Goal: Task Accomplishment & Management: Manage account settings

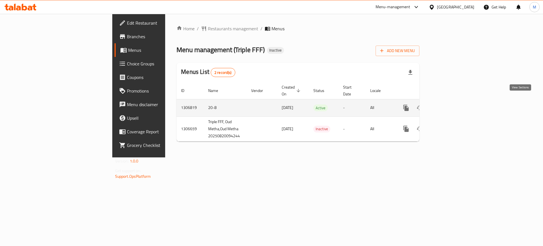
click at [454, 107] on link "enhanced table" at bounding box center [447, 108] width 14 height 14
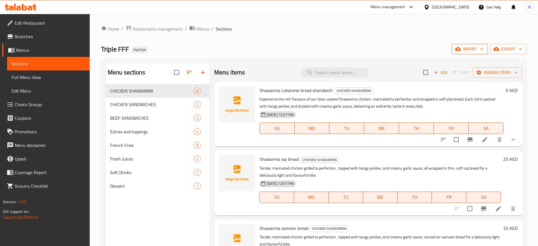
click at [462, 44] on button "import" at bounding box center [469, 49] width 36 height 10
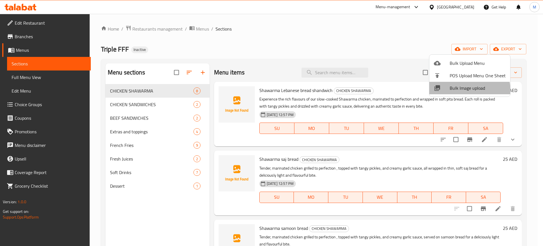
click at [460, 91] on span "Bulk Image upload" at bounding box center [478, 88] width 56 height 7
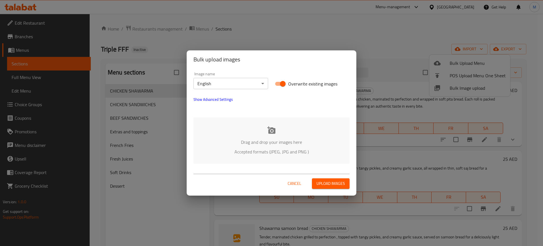
click at [291, 143] on p "Drag and drop your images here" at bounding box center [271, 142] width 139 height 7
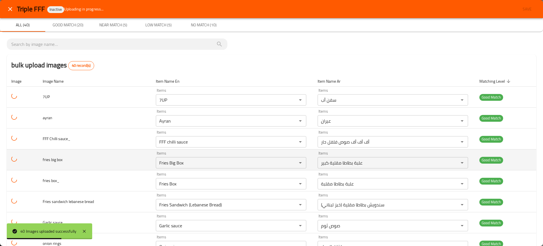
click at [141, 163] on td "fries big box" at bounding box center [94, 159] width 113 height 21
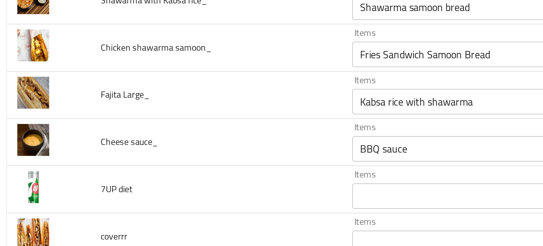
scroll to position [557, 0]
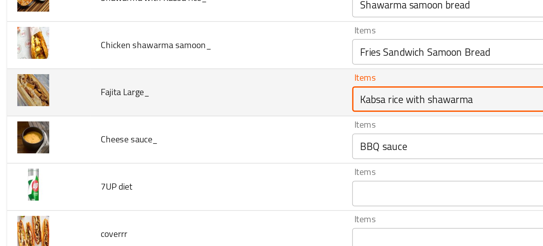
click at [185, 128] on Large_ "Kabsa rice with shawarma" at bounding box center [225, 129] width 129 height 8
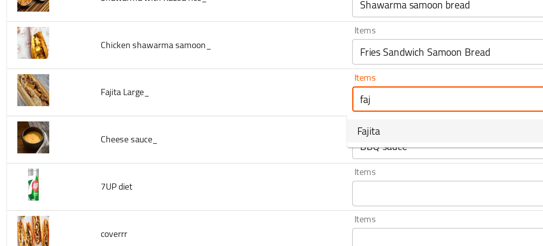
click at [182, 143] on Large_-option-0 "Fajita" at bounding box center [232, 143] width 148 height 10
type Large_ "Fajita"
type Large_-ar "فاهيتا"
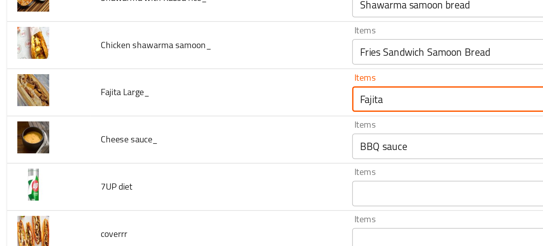
type Large_ "Fajita"
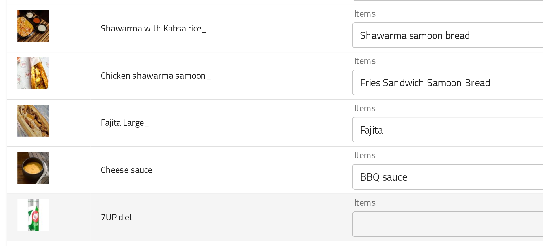
click at [114, 160] on td "7UP diet" at bounding box center [100, 168] width 112 height 21
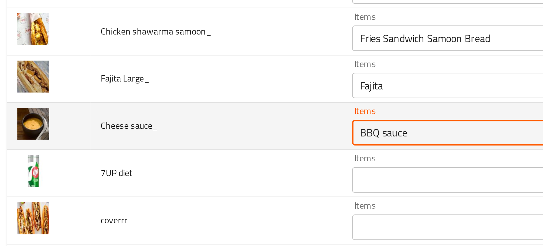
click at [169, 133] on sauce_ "BBQ sauce" at bounding box center [225, 131] width 129 height 8
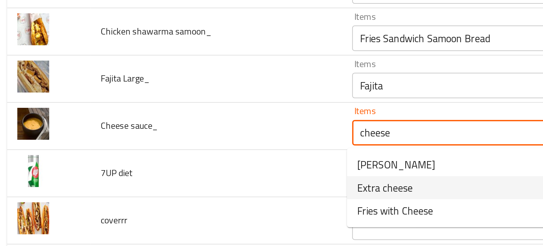
click at [169, 157] on span "Extra cheese" at bounding box center [174, 155] width 25 height 7
type sauce_ "Extra cheese"
type sauce_-ar "جبنة إكسترا"
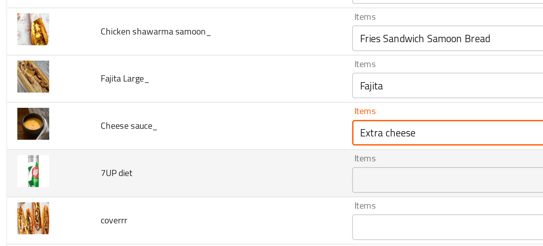
type sauce_ "Extra cheese"
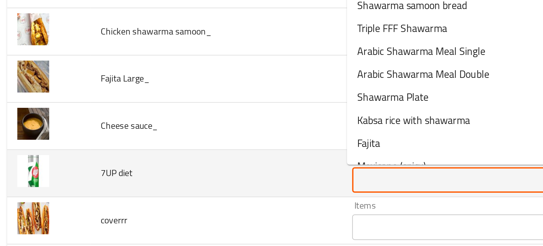
click at [178, 152] on diet "Items" at bounding box center [225, 152] width 129 height 8
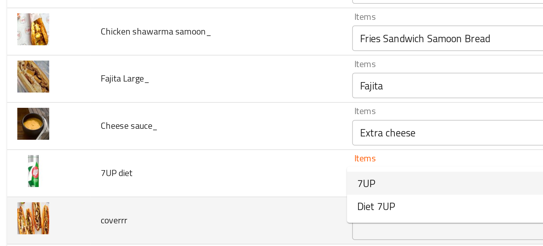
scroll to position [592, 0]
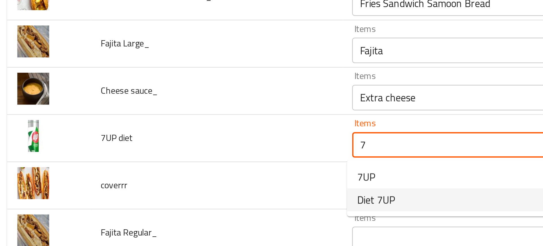
click at [172, 162] on span "Diet 7UP" at bounding box center [170, 160] width 17 height 7
type diet "Diet 7UP"
type diet-ar "سفن أب دايت"
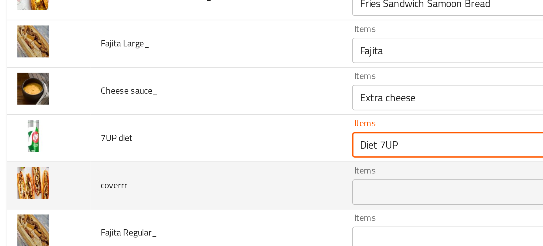
click at [169, 161] on div "Items" at bounding box center [234, 156] width 149 height 11
type diet "Diet 7UP"
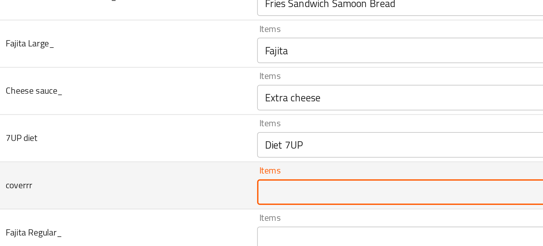
click at [180, 161] on input "Items" at bounding box center [225, 157] width 129 height 8
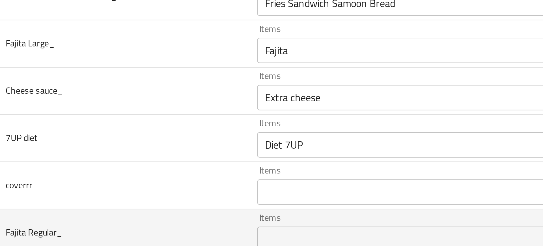
click at [122, 165] on td "Fajita Regular_" at bounding box center [100, 175] width 112 height 21
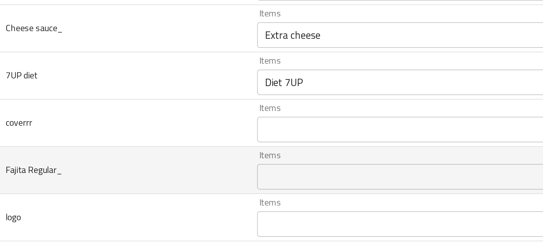
scroll to position [620, 0]
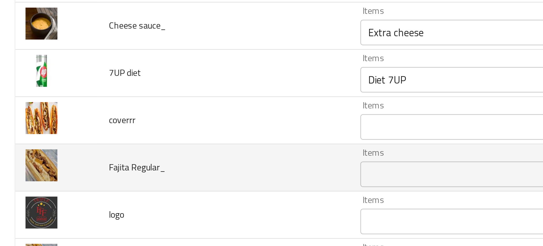
click at [163, 149] on Regular_ "Items" at bounding box center [225, 149] width 129 height 8
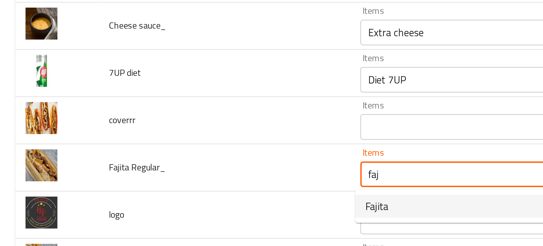
click at [185, 166] on Regular_-option-0 "Fajita" at bounding box center [232, 163] width 148 height 10
type Regular_ "Fajita"
type Regular_-ar "فاهيتا"
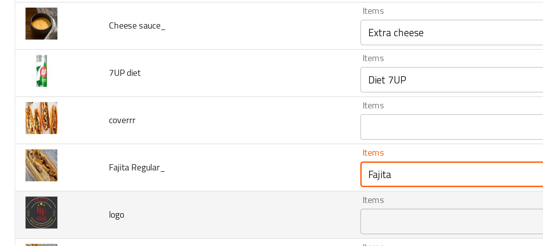
type Regular_ "Fajita"
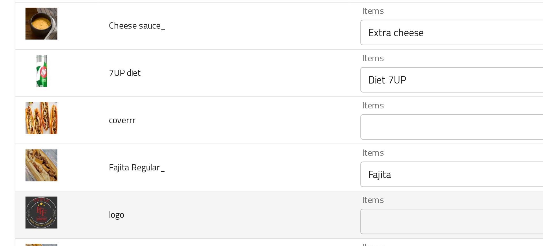
click at [131, 159] on td "logo" at bounding box center [100, 167] width 112 height 21
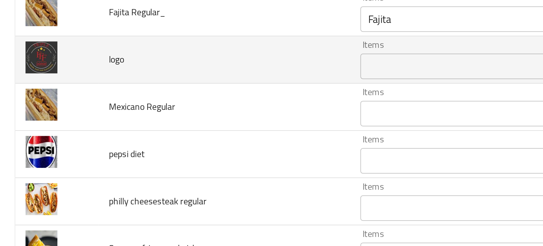
scroll to position [689, 0]
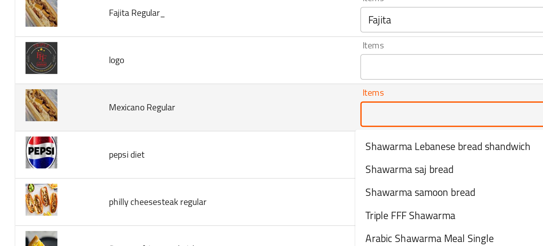
click at [166, 126] on Regular "Items" at bounding box center [225, 122] width 129 height 8
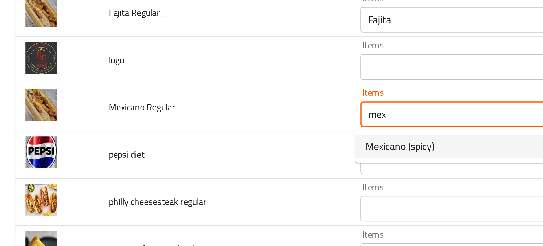
click at [173, 137] on span "Mexicano (spicy)" at bounding box center [177, 136] width 31 height 7
type Regular "Mexicano (spicy)"
type Regular-ar "مكسيكانو(حار)"
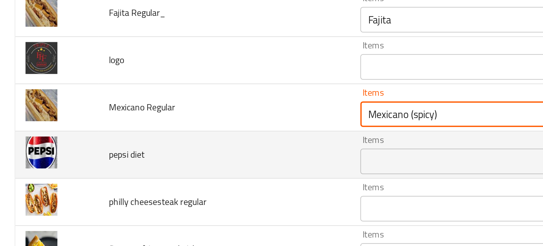
type Regular "Mexicano (spicy)"
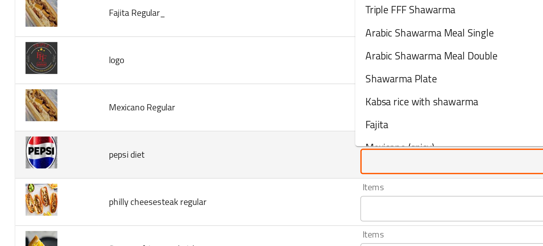
click at [178, 143] on diet "Items" at bounding box center [225, 143] width 129 height 8
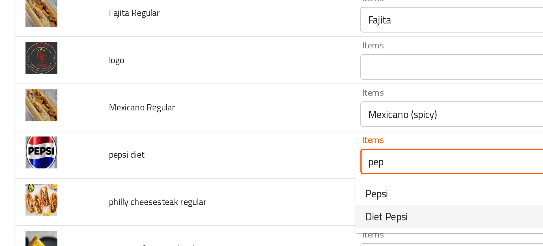
click at [173, 168] on span "Diet Pepsi" at bounding box center [171, 167] width 19 height 7
type diet "Diet Pepsi"
type diet-ar "بيبسي دايت"
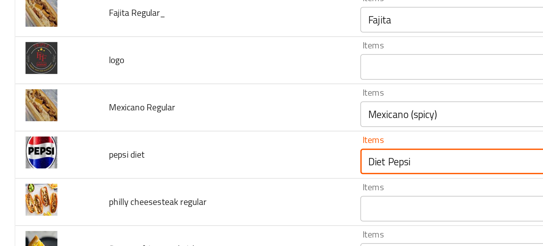
type diet "Diet Pepsi"
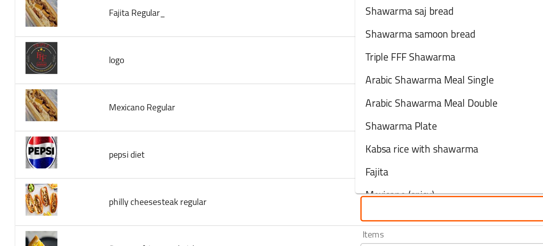
click at [173, 168] on regular "Items" at bounding box center [225, 164] width 129 height 8
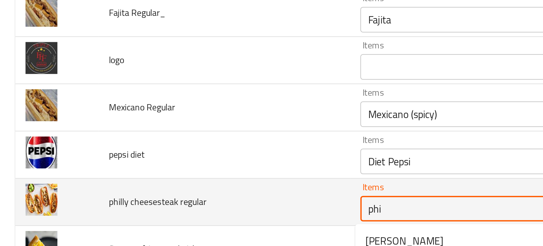
scroll to position [689, 0]
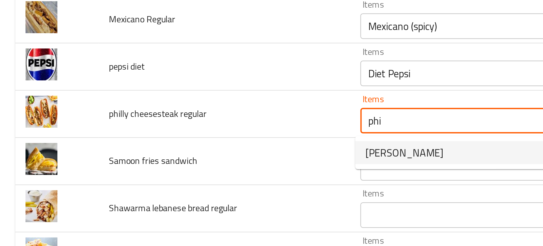
click at [173, 180] on span "[PERSON_NAME]" at bounding box center [179, 178] width 35 height 7
type regular "[PERSON_NAME]"
type regular-ar "فيلي تشيزستيك"
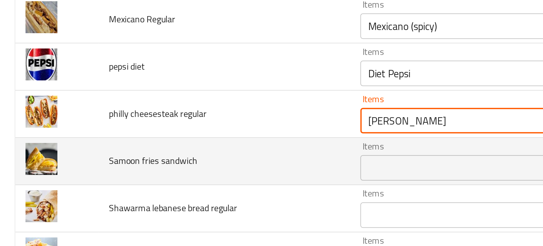
type regular "[PERSON_NAME]"
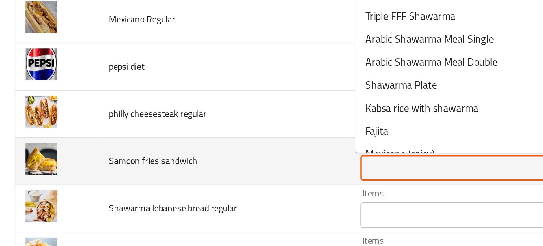
click at [166, 184] on sandwich "Items" at bounding box center [225, 185] width 129 height 8
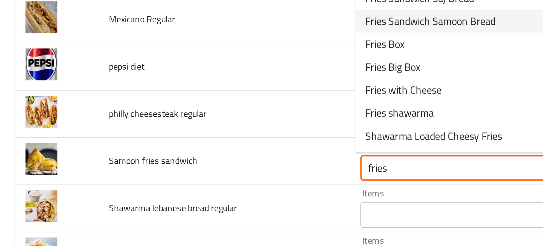
click at [175, 120] on span "Fries Sandwich Samoon Bread" at bounding box center [191, 120] width 58 height 7
type sandwich "Fries Sandwich Samoon Bread"
type sandwich-ar "سندويش بطاطا مقلية بخبز الصمون"
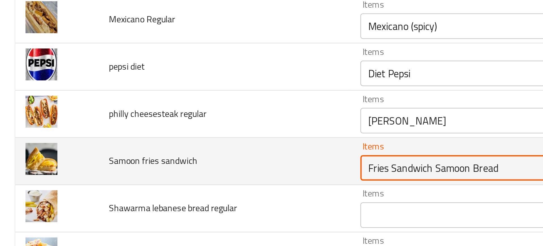
type sandwich "Fries Sandwich Samoon Bread"
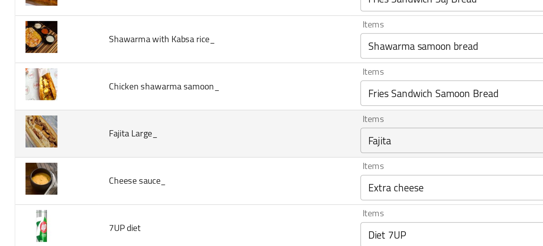
scroll to position [510, 0]
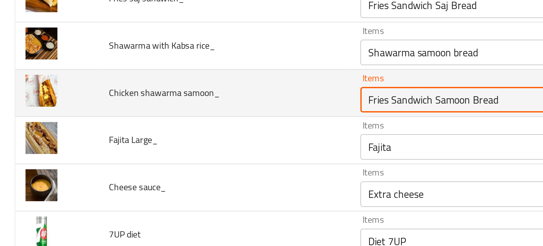
click at [183, 153] on samoon_ "Fries Sandwich Samoon Bread" at bounding box center [225, 155] width 129 height 8
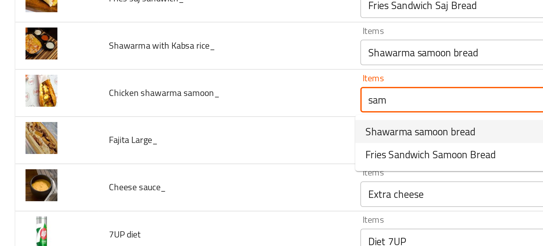
click at [180, 171] on span "Shawarma samoon bread" at bounding box center [186, 168] width 49 height 7
type samoon_ "Shawarma samoon bread"
type samoon_-ar "شاورما خبز صمون"
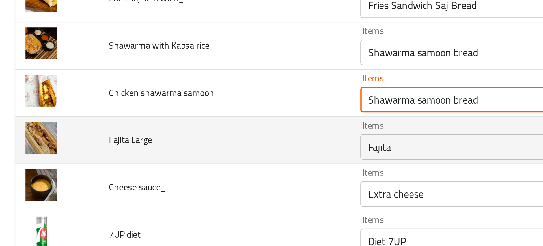
type samoon_ "Shawarma samoon bread"
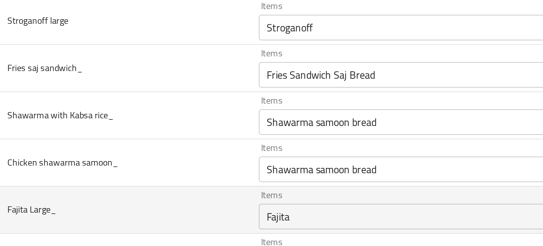
scroll to position [459, 0]
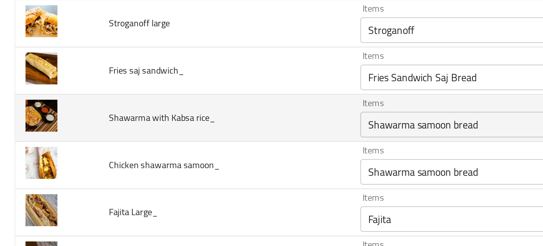
click at [170, 183] on rice_ "Shawarma samoon bread" at bounding box center [225, 185] width 129 height 8
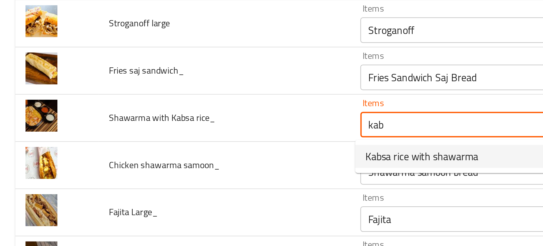
click at [176, 199] on span "Kabsa rice with shawarma" at bounding box center [187, 198] width 50 height 7
type rice_ "Kabsa rice with shawarma"
type rice_-ar "كبسة ارز مع شاورما"
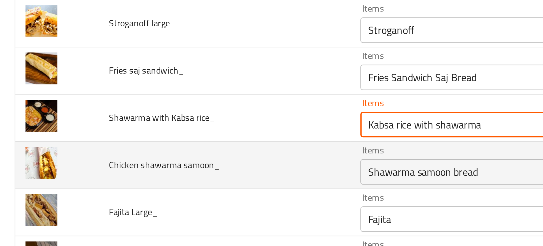
type rice_ "Kabsa rice with shawarma"
click at [143, 192] on td "Chicken shawarma samoon_" at bounding box center [100, 202] width 112 height 21
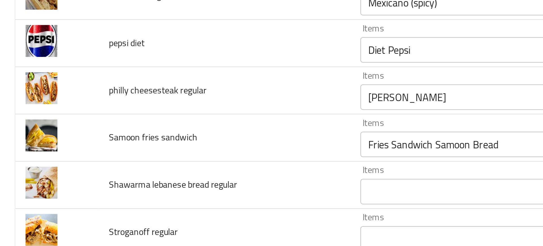
scroll to position [689, 0]
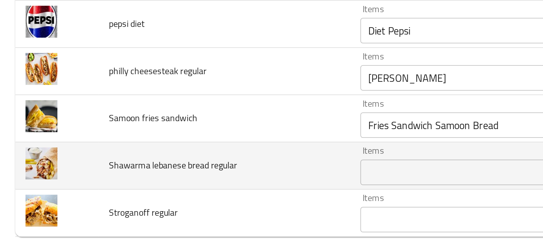
click at [170, 199] on div "Items Items" at bounding box center [234, 202] width 149 height 17
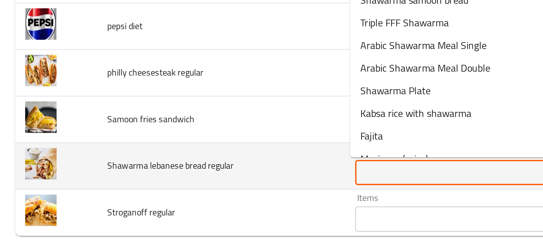
click at [164, 206] on regular "Items" at bounding box center [225, 206] width 129 height 8
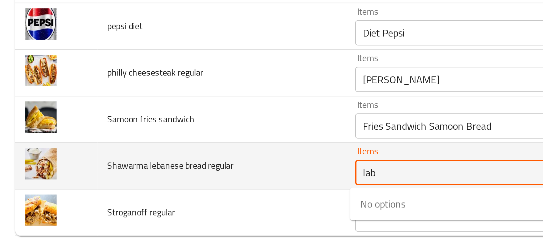
type regular "la"
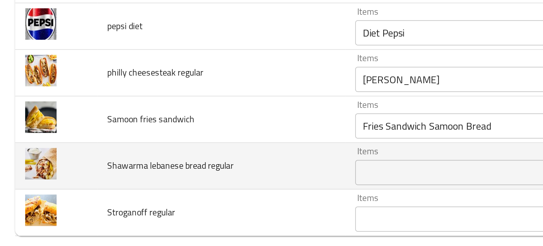
click at [137, 212] on td "Shawarma lebanese bread regular" at bounding box center [100, 203] width 112 height 21
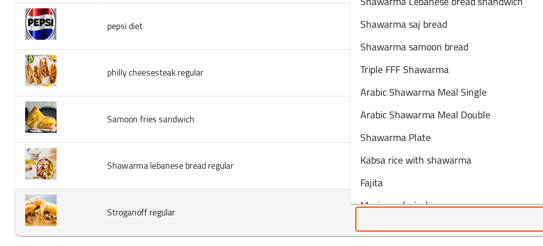
click at [173, 227] on regular "Items" at bounding box center [225, 227] width 129 height 8
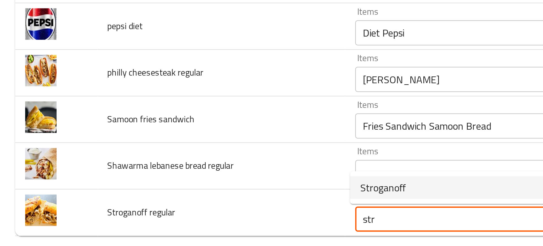
click at [162, 214] on span "Stroganoff" at bounding box center [172, 212] width 20 height 7
type regular "Stroganoff"
type regular-ar "ستروجانوف"
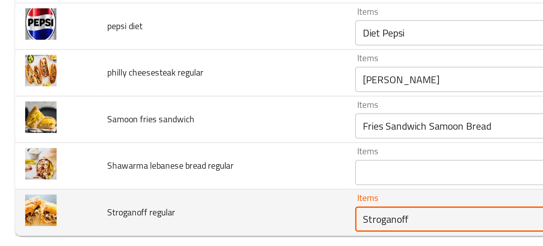
type regular "Stroganoff"
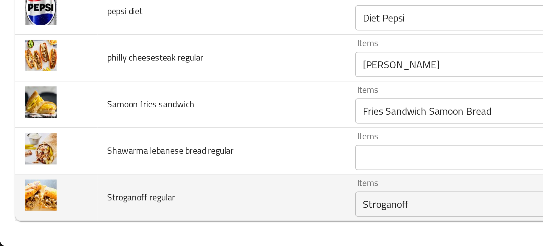
scroll to position [0, 0]
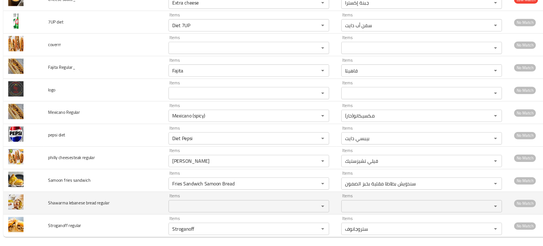
click at [136, 195] on td "Shawarma lebanese bread regular" at bounding box center [100, 203] width 112 height 21
click at [87, 202] on span "Shawarma lebanese bread regular" at bounding box center [76, 202] width 57 height 7
copy span "Shawarma lebanese bread regular"
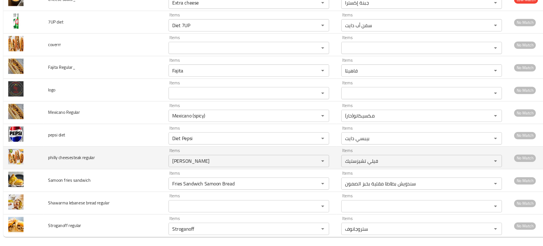
click at [94, 158] on td "philly cheesesteak regular" at bounding box center [100, 161] width 112 height 21
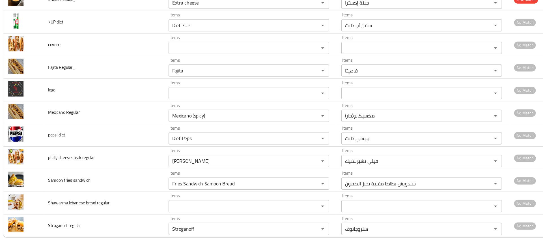
scroll to position [689, 0]
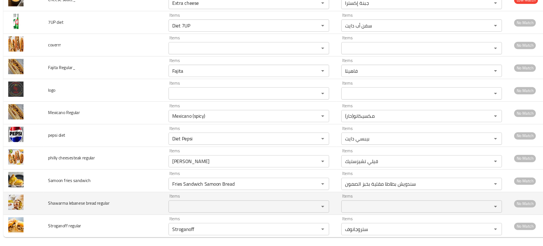
click at [53, 202] on span "Shawarma lebanese bread regular" at bounding box center [76, 202] width 57 height 7
copy span "Shawarma lebanese bread regular"
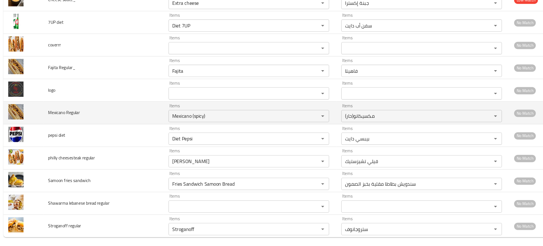
click at [82, 117] on td "Mexicano Regular" at bounding box center [100, 119] width 112 height 21
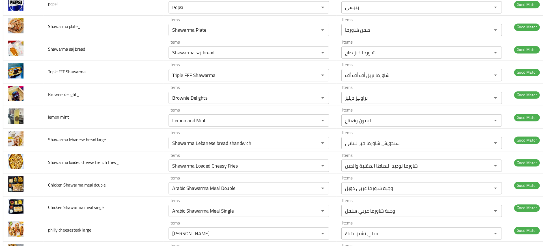
scroll to position [0, 0]
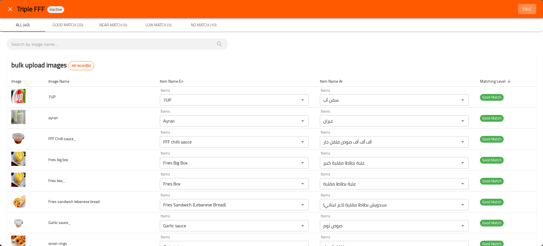
click at [521, 11] on span "Save" at bounding box center [527, 9] width 14 height 7
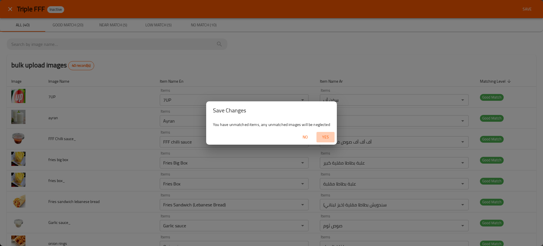
click at [324, 134] on span "Yes" at bounding box center [326, 136] width 14 height 7
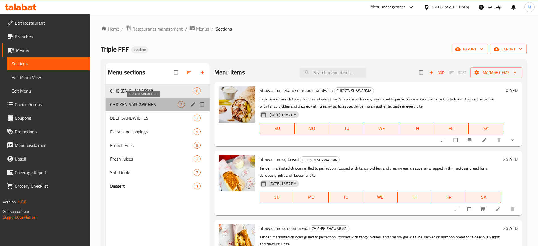
click at [167, 101] on span "CHICKEN SANDWICHES" at bounding box center [144, 104] width 68 height 7
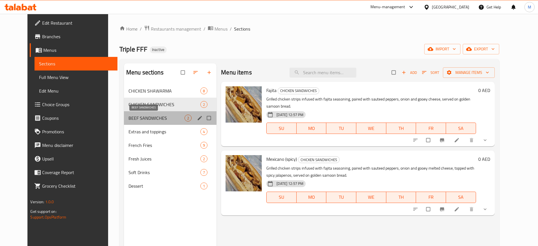
click at [149, 118] on span "BEEF SANDWICHES" at bounding box center [156, 118] width 56 height 7
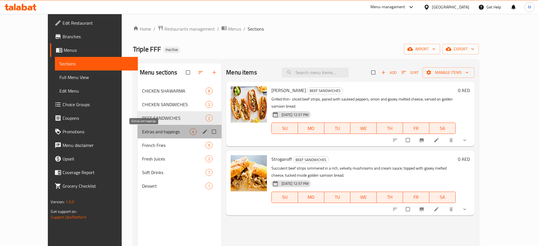
click at [146, 131] on span "Extras and toppings" at bounding box center [166, 131] width 48 height 7
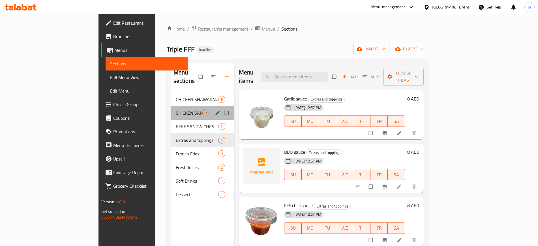
click at [171, 111] on div "CHICKEN SANDWICHES 2" at bounding box center [202, 113] width 63 height 14
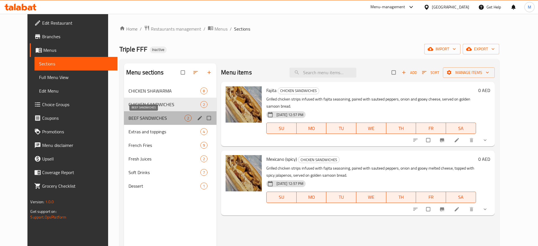
click at [159, 116] on span "BEEF SANDWICHES" at bounding box center [156, 118] width 56 height 7
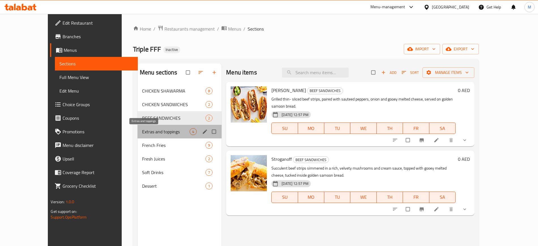
click at [154, 134] on span "Extras and toppings" at bounding box center [166, 131] width 48 height 7
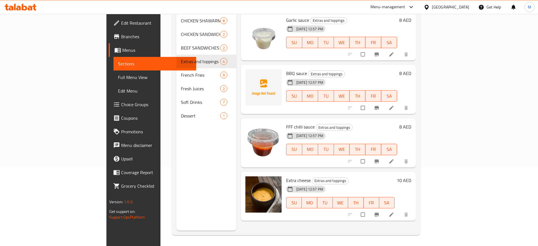
scroll to position [4, 0]
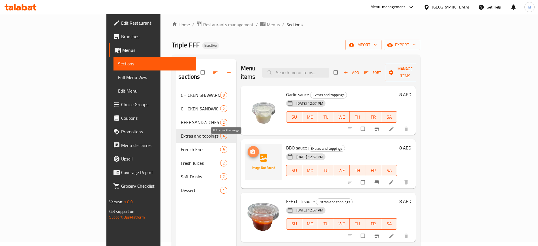
click at [247, 147] on button "upload picture" at bounding box center [252, 151] width 11 height 11
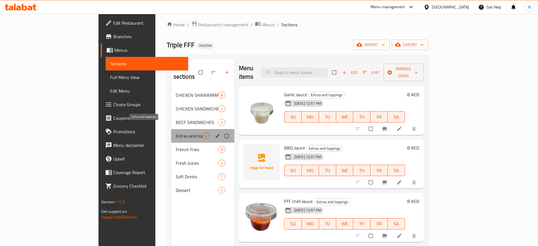
click at [176, 132] on span "Extras and toppings" at bounding box center [189, 135] width 27 height 7
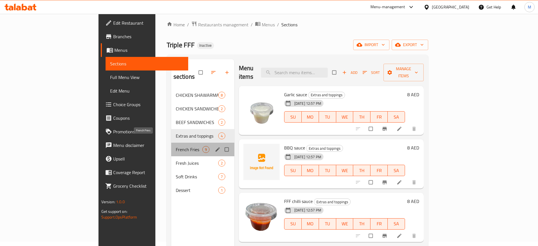
click at [176, 146] on span "French Fries" at bounding box center [189, 149] width 27 height 7
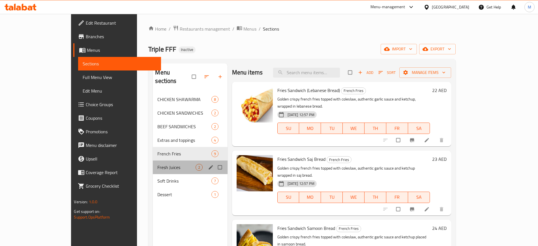
click at [161, 160] on div "Fresh Juices 2" at bounding box center [190, 167] width 74 height 14
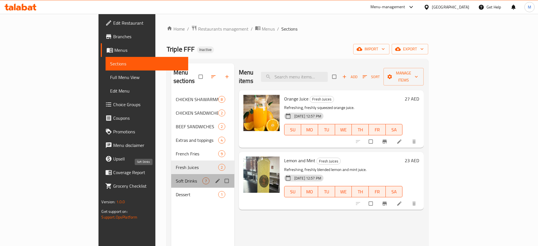
click at [176, 177] on span "Soft Drinks" at bounding box center [189, 180] width 27 height 7
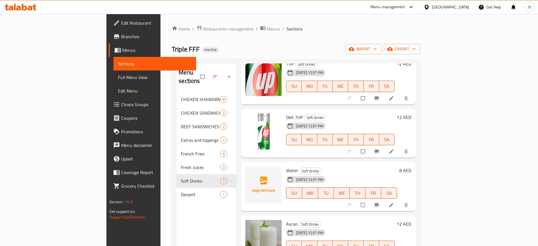
scroll to position [141, 0]
click at [252, 174] on circle "upload picture" at bounding box center [252, 174] width 1 height 1
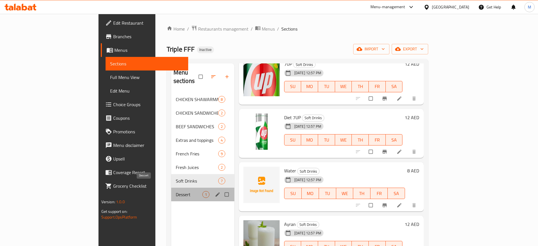
click at [176, 191] on span "Dessert" at bounding box center [189, 194] width 27 height 7
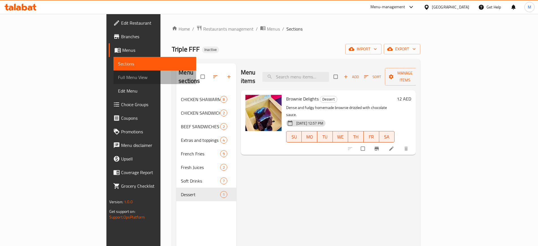
click at [118, 79] on span "Full Menu View" at bounding box center [155, 77] width 74 height 7
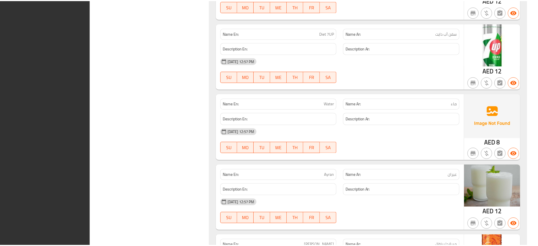
scroll to position [3021, 0]
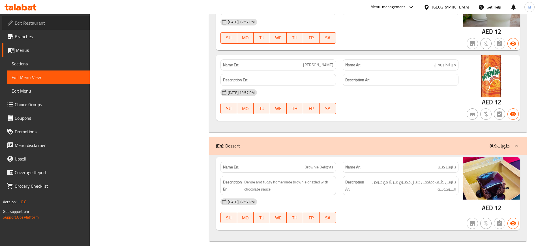
click at [44, 29] on link "Edit Restaurant" at bounding box center [45, 23] width 87 height 14
